Goal: Check status

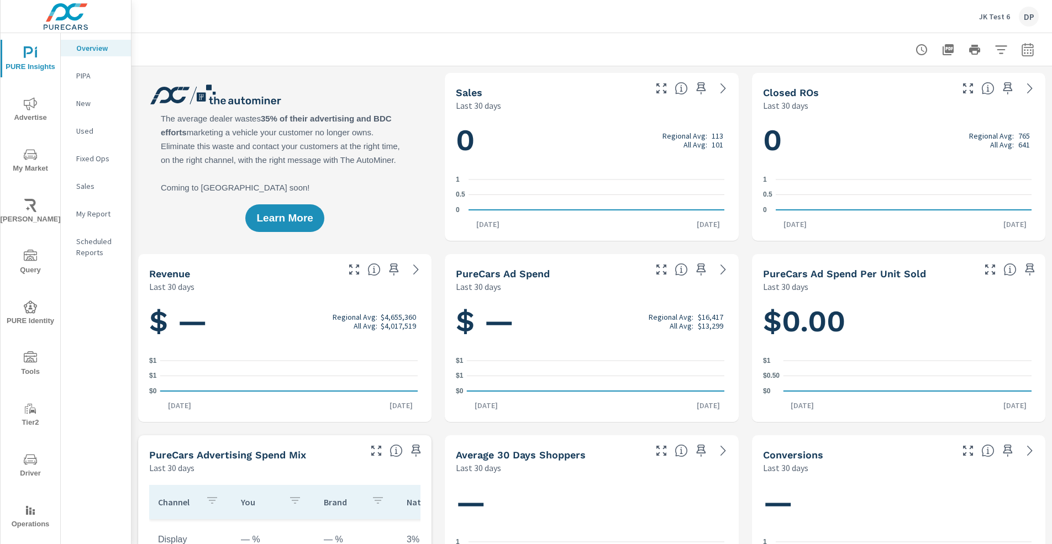
scroll to position [1, 0]
click at [28, 517] on span "Operations" at bounding box center [30, 517] width 53 height 27
